Goal: Task Accomplishment & Management: Manage account settings

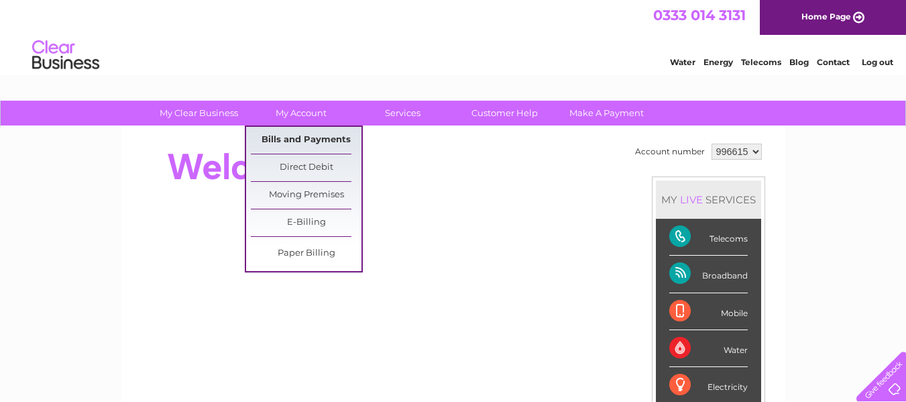
click at [315, 140] on link "Bills and Payments" at bounding box center [306, 140] width 111 height 27
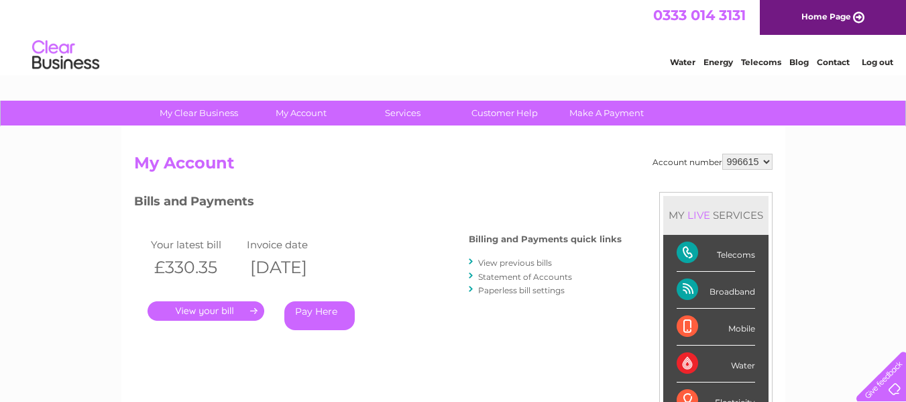
click at [213, 308] on link "." at bounding box center [206, 310] width 117 height 19
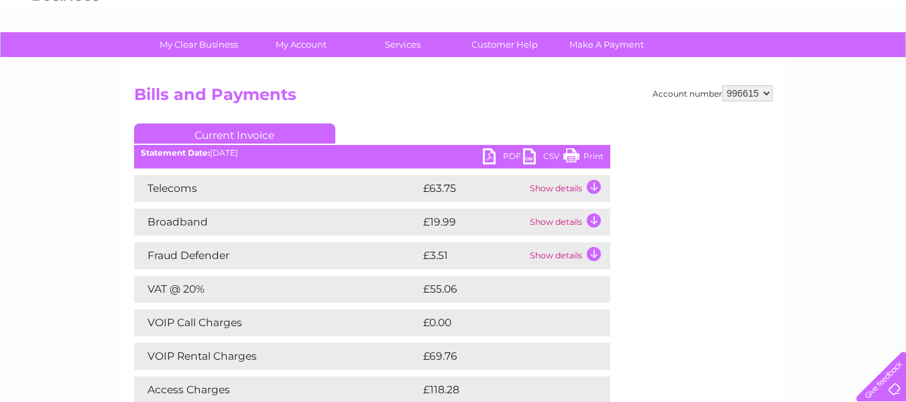
scroll to position [67, 0]
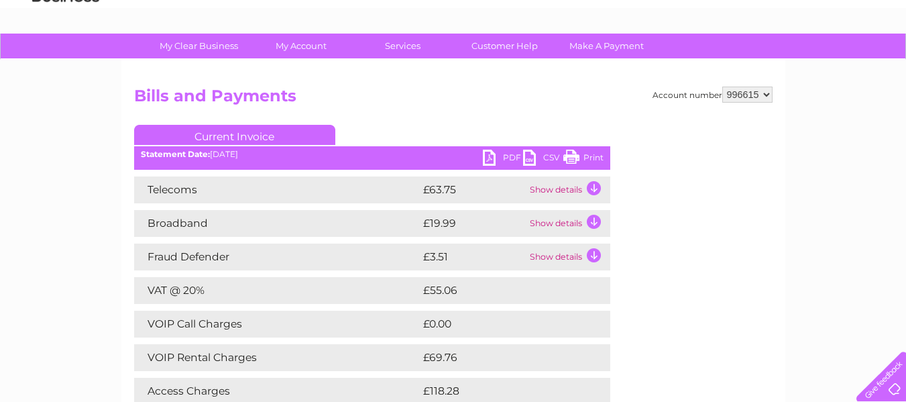
click at [594, 218] on td "Show details" at bounding box center [568, 223] width 84 height 27
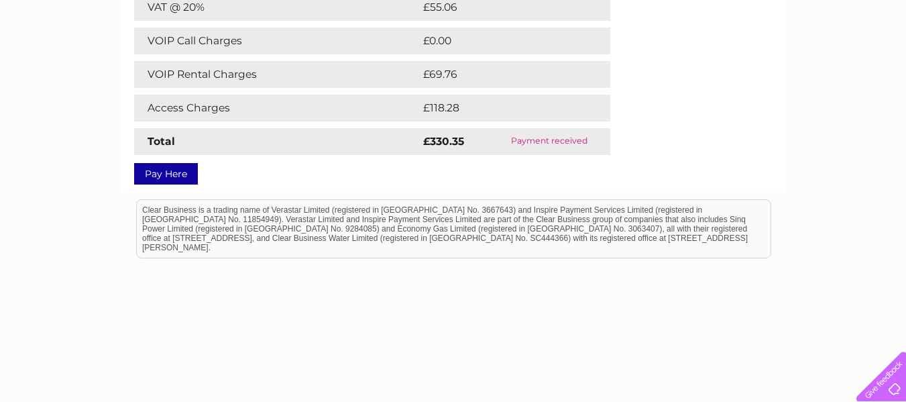
scroll to position [134, 0]
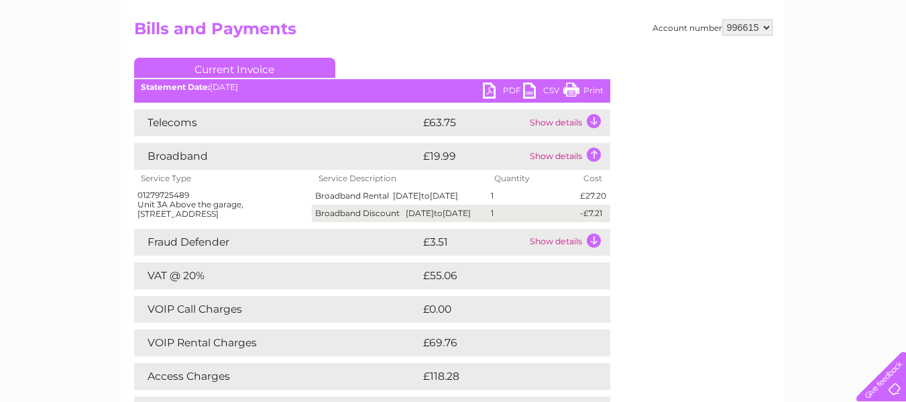
click at [596, 122] on td "Show details" at bounding box center [568, 122] width 84 height 27
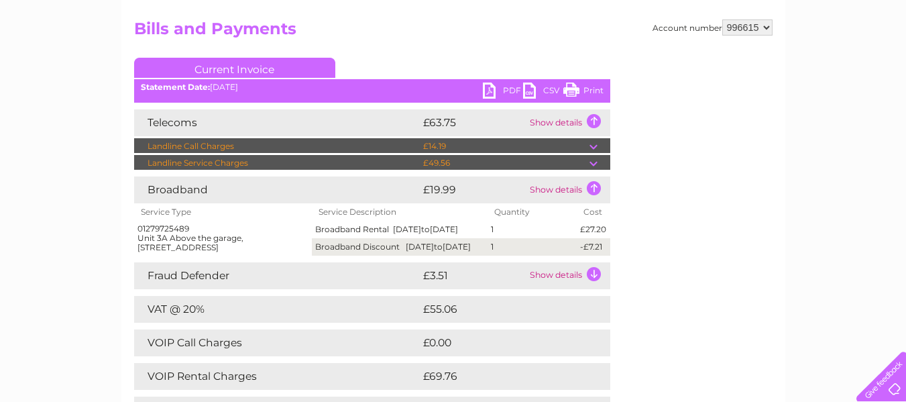
click at [596, 121] on td "Show details" at bounding box center [568, 122] width 84 height 27
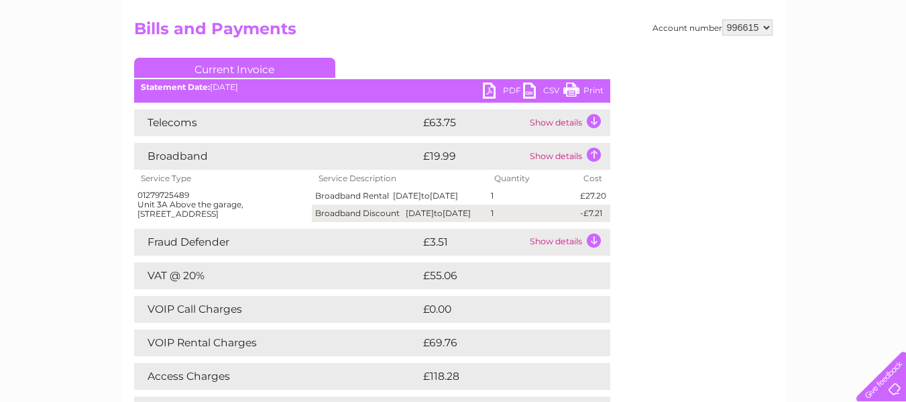
click at [506, 89] on link "PDF" at bounding box center [503, 91] width 40 height 19
click at [682, 257] on div "Account number 996615 Bills and Payments Current Invoice PDF CSV Print" at bounding box center [453, 233] width 638 height 428
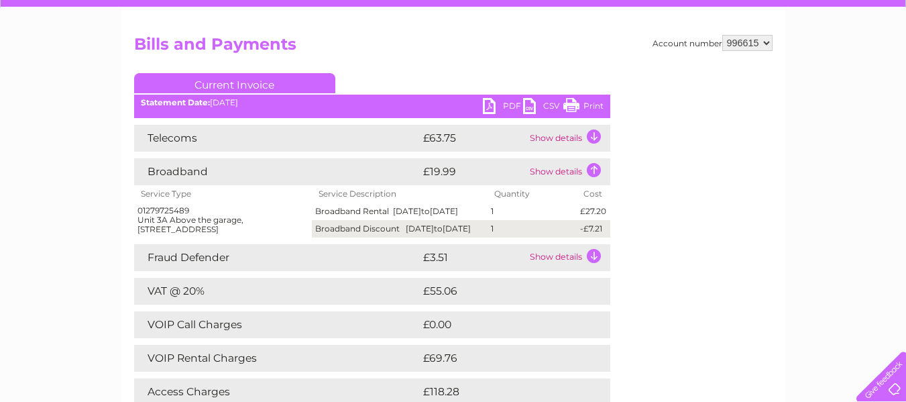
scroll to position [0, 0]
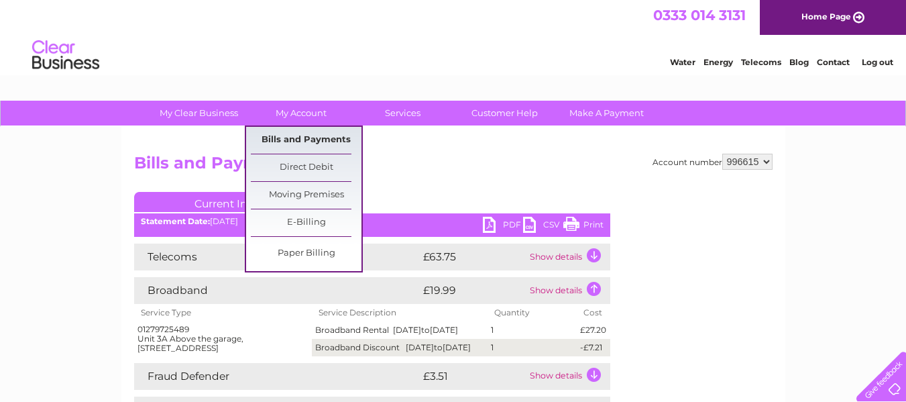
click at [304, 146] on link "Bills and Payments" at bounding box center [306, 140] width 111 height 27
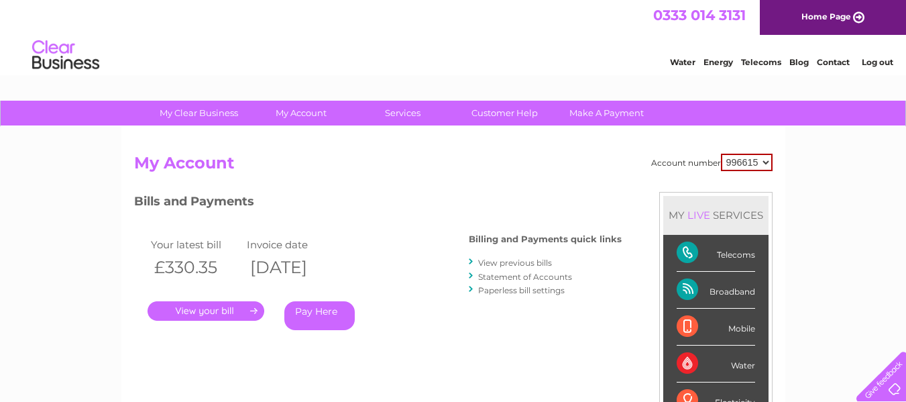
click at [532, 264] on link "View previous bills" at bounding box center [515, 262] width 74 height 10
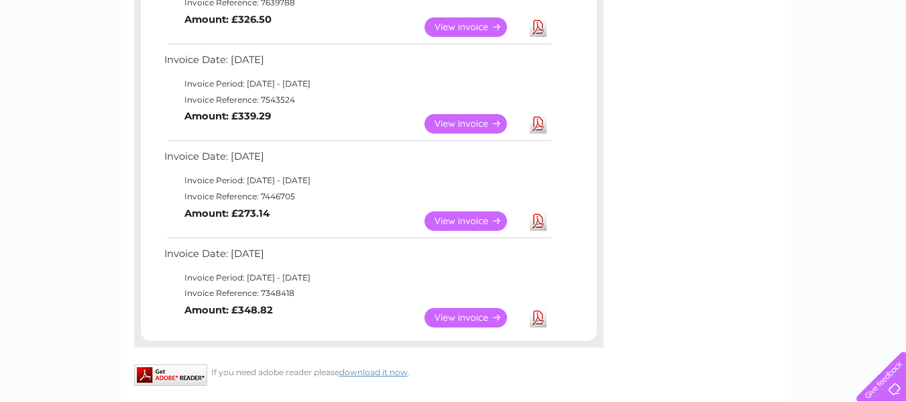
scroll to position [805, 0]
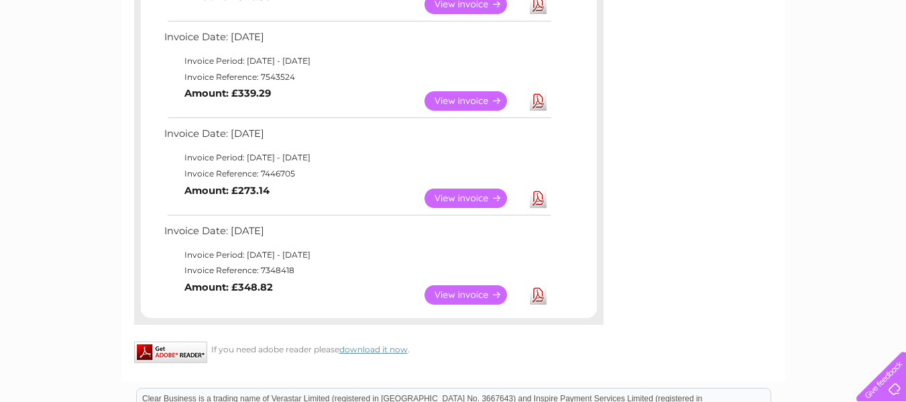
click at [473, 296] on link "View" at bounding box center [473, 294] width 99 height 19
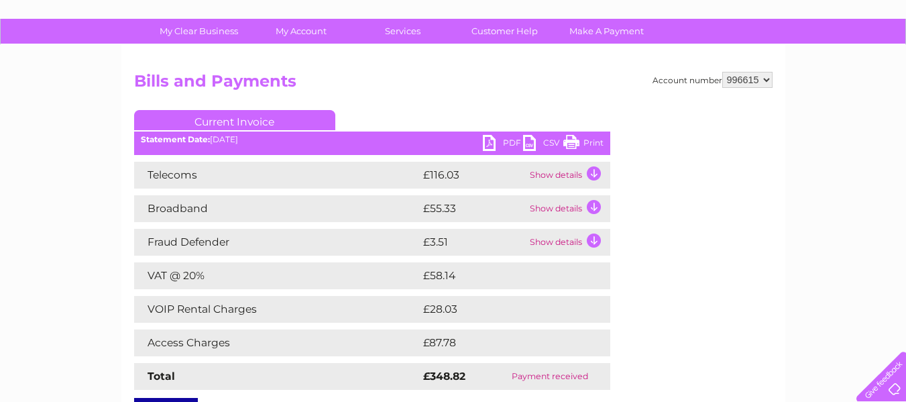
scroll to position [201, 0]
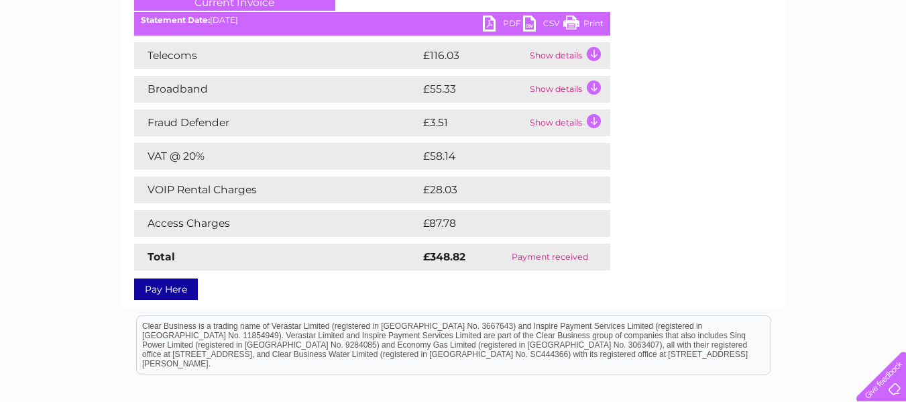
click at [597, 52] on td "Show details" at bounding box center [568, 55] width 84 height 27
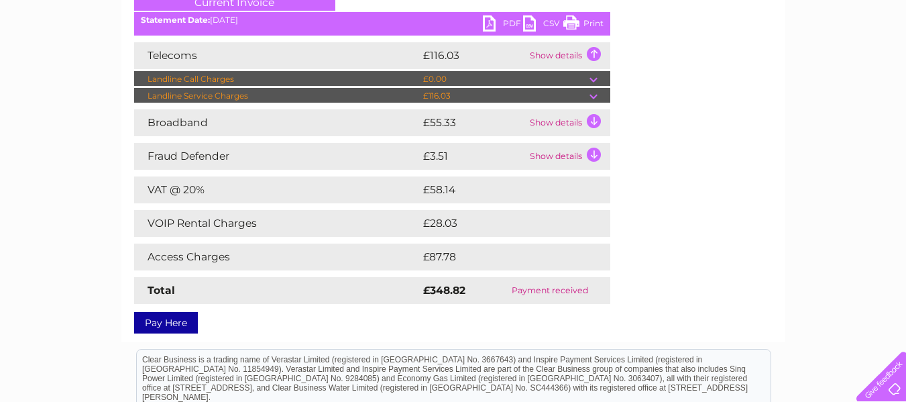
click at [594, 97] on td at bounding box center [599, 96] width 21 height 16
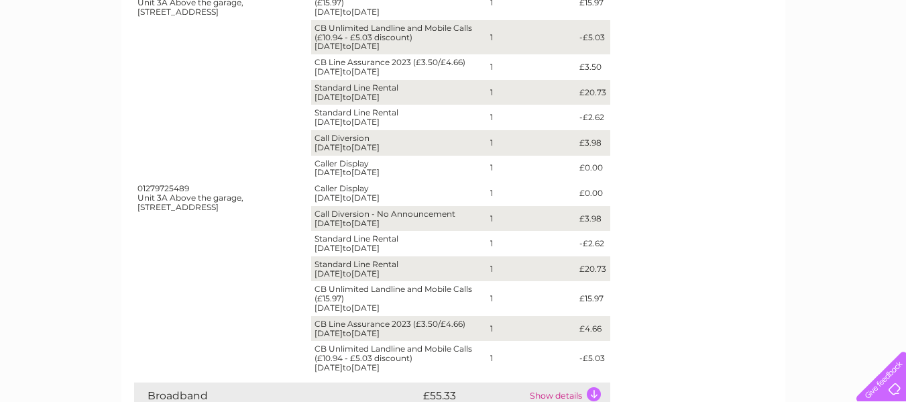
scroll to position [536, 0]
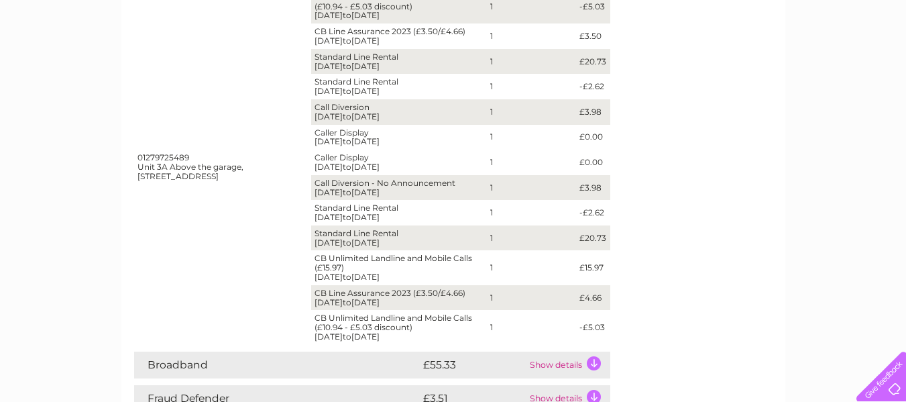
click at [581, 364] on td "Show details" at bounding box center [568, 364] width 84 height 27
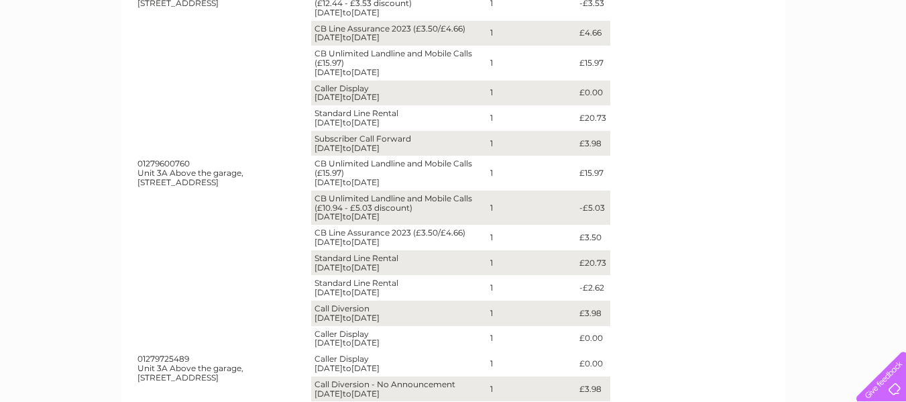
scroll to position [134, 0]
